Goal: Information Seeking & Learning: Check status

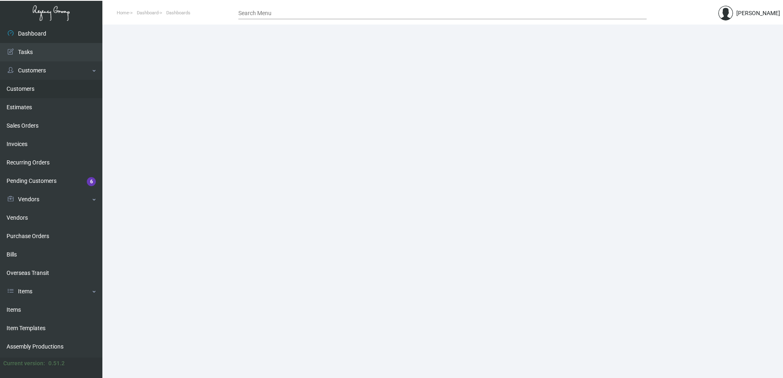
drag, startPoint x: 22, startPoint y: 91, endPoint x: 77, endPoint y: 93, distance: 54.9
click at [23, 91] on link "Customers" at bounding box center [51, 89] width 102 height 18
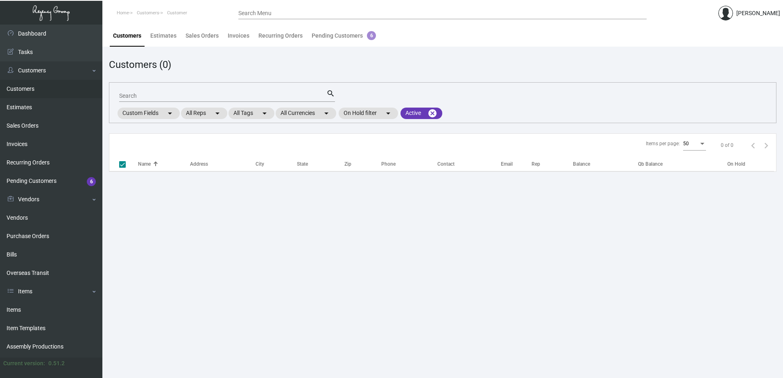
checkbox input "false"
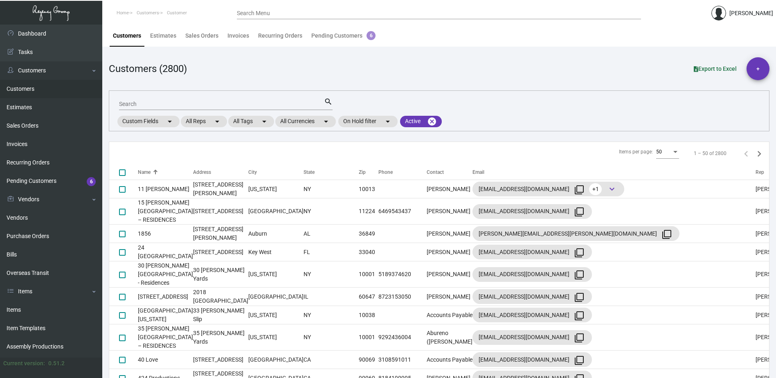
click at [133, 102] on input "Search" at bounding box center [221, 104] width 205 height 7
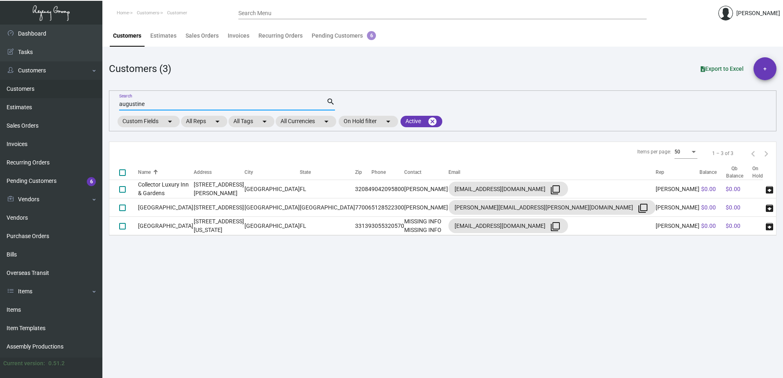
type input "augustine"
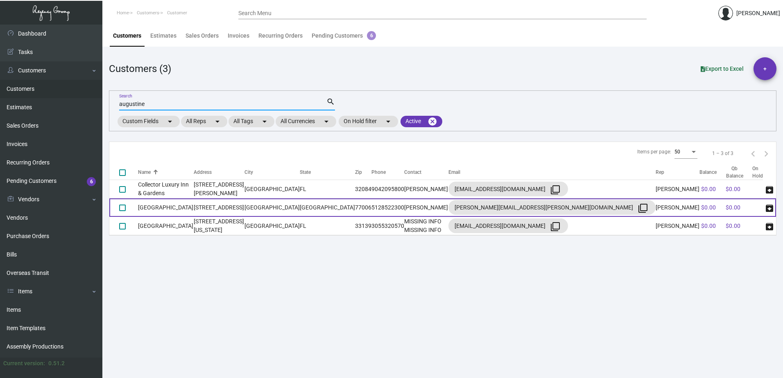
click at [185, 206] on td "[GEOGRAPHIC_DATA]" at bounding box center [166, 207] width 56 height 18
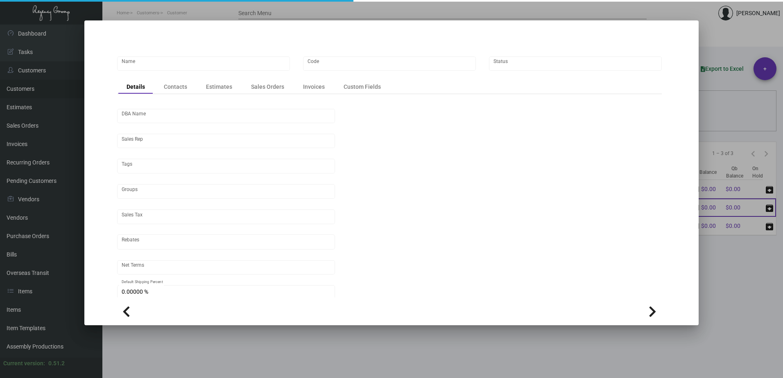
type input "[GEOGRAPHIC_DATA]"
type input "HSA24"
type input "[PERSON_NAME]"
type input "Out of State"
type input "COD"
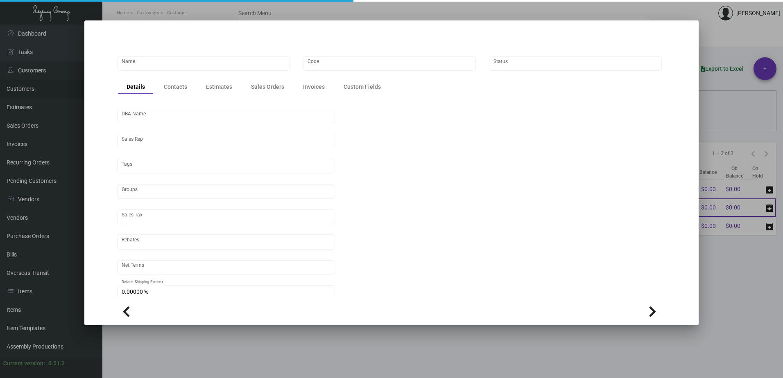
type input "United States Dollar $"
type input "$ 0.00"
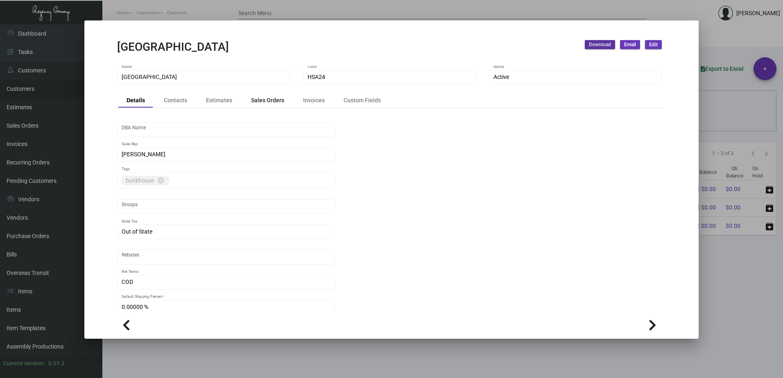
click at [264, 102] on div "Sales Orders" at bounding box center [267, 100] width 33 height 9
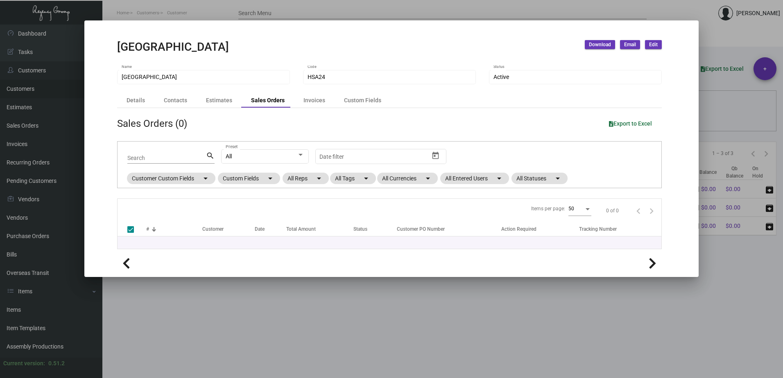
checkbox input "false"
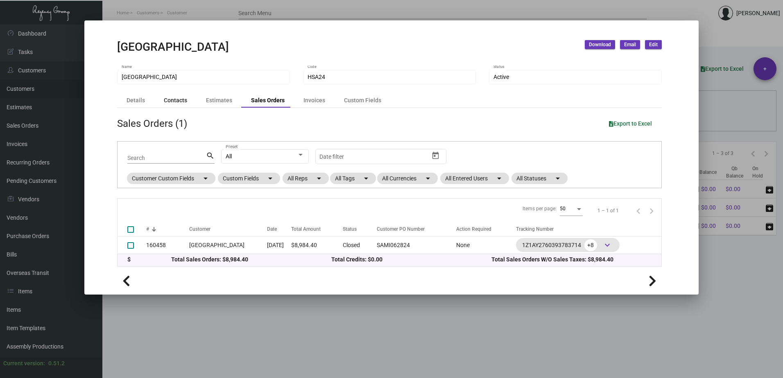
click at [170, 102] on div "Contacts" at bounding box center [175, 100] width 23 height 9
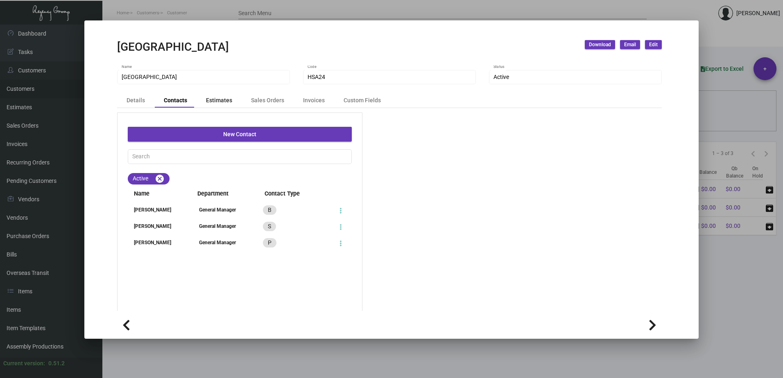
click at [219, 102] on div "Estimates" at bounding box center [219, 100] width 26 height 9
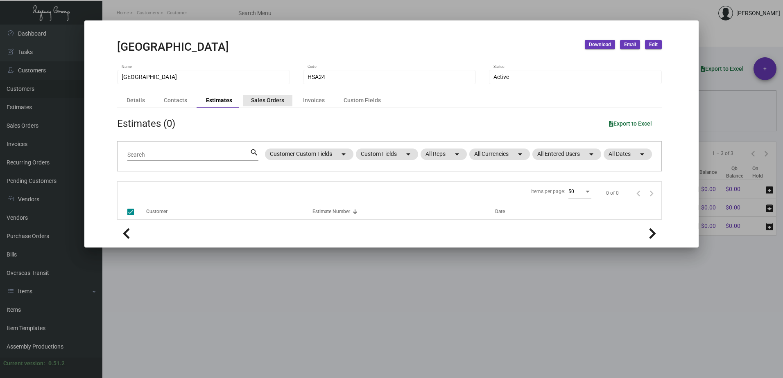
click at [273, 104] on div "Sales Orders" at bounding box center [267, 100] width 33 height 9
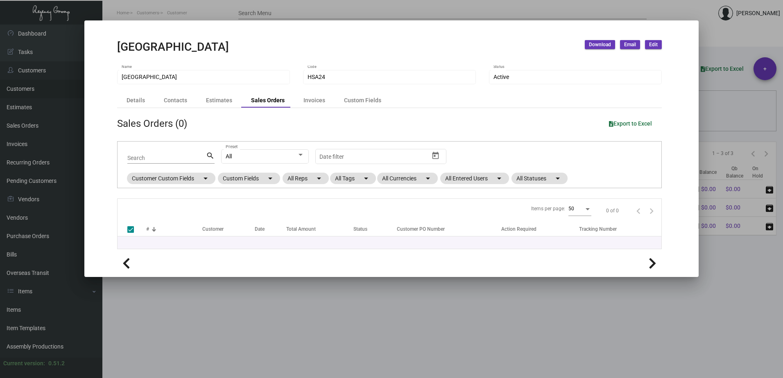
checkbox input "false"
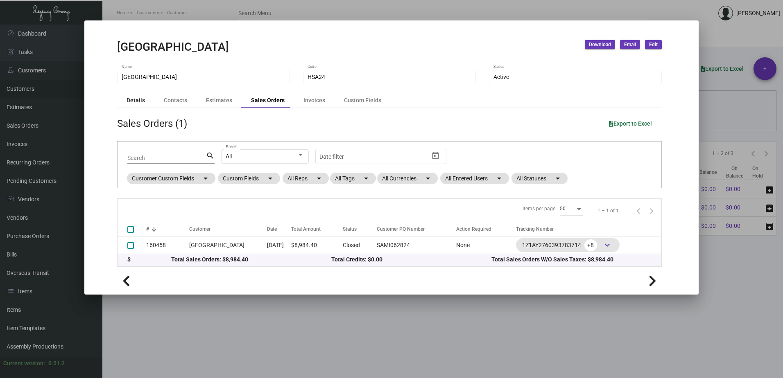
click at [129, 102] on div "Details" at bounding box center [135, 100] width 18 height 9
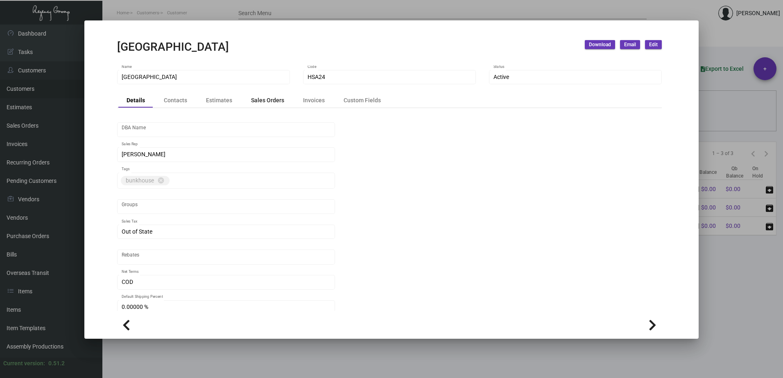
click at [268, 100] on div "Sales Orders" at bounding box center [267, 100] width 33 height 9
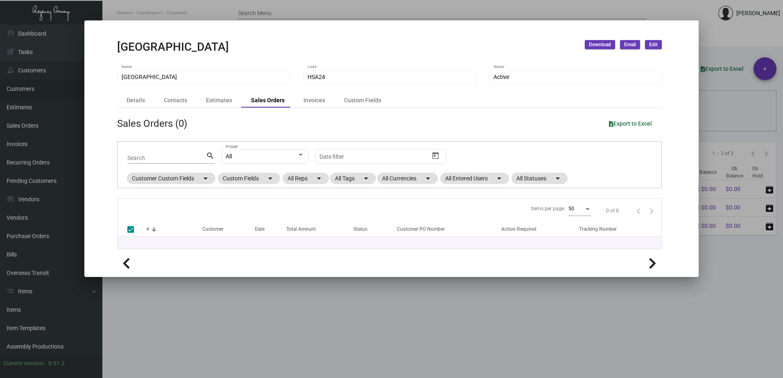
checkbox input "false"
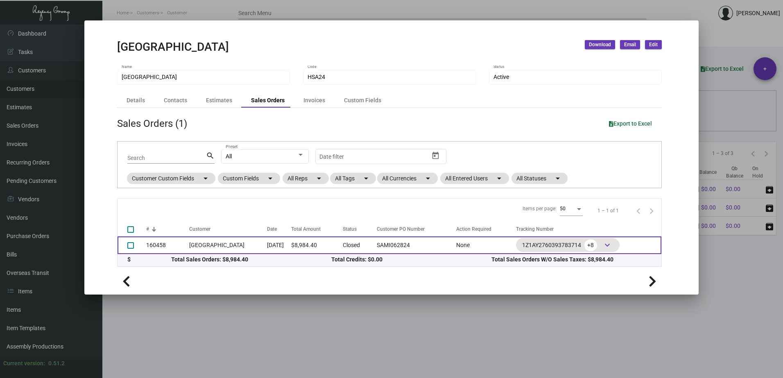
click at [307, 247] on td "$8,984.40" at bounding box center [317, 246] width 52 height 18
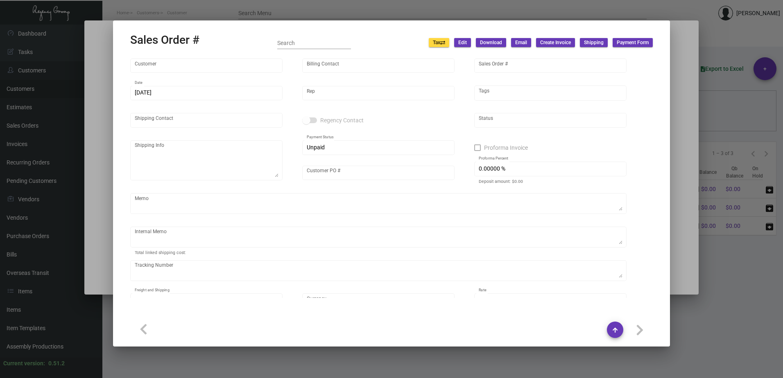
type input "[GEOGRAPHIC_DATA]"
type input "[PERSON_NAME]"
type input "160458"
type input "[DATE]"
type input "[PERSON_NAME]"
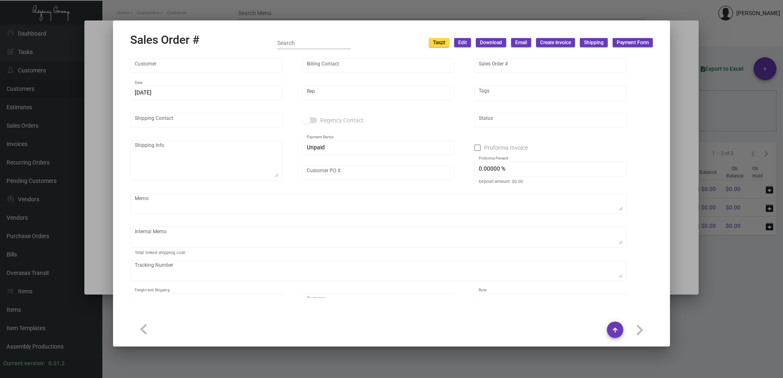
type input "[PERSON_NAME]"
type textarea "Bunkhouse Hotels-Attn: [PERSON_NAME] [STREET_ADDRESS]"
type input "SAMI062824"
checkbox input "true"
type input "100.00000 %"
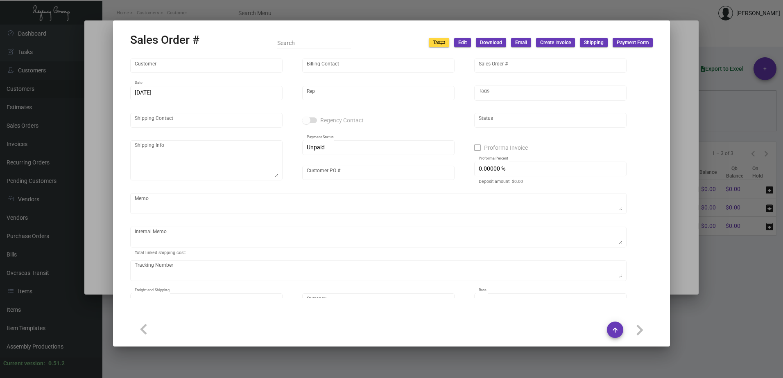
type textarea "[DATE] Down-payment check rec'd $8,149.00 [DATE] Shipped from WP by UPS Ground …"
type input "United States Dollar $"
type input "8.00000 %"
